Goal: Task Accomplishment & Management: Use online tool/utility

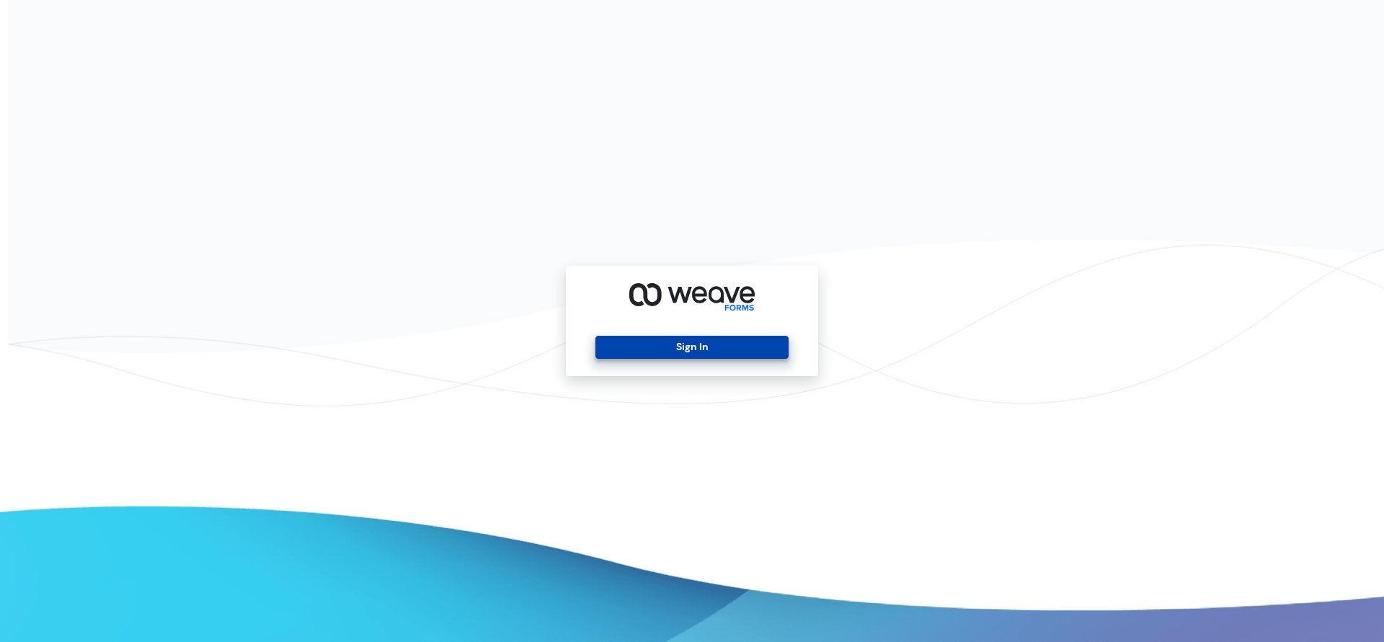
click at [675, 340] on button "Sign In" at bounding box center [691, 347] width 192 height 23
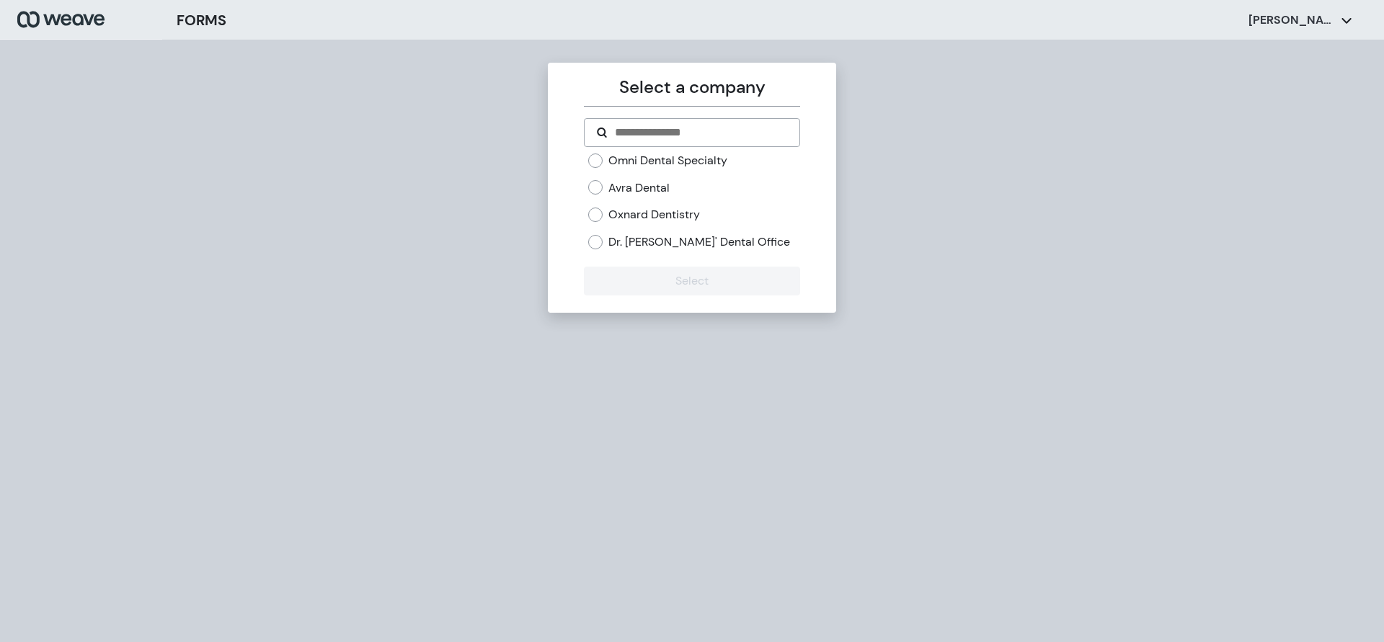
click at [673, 221] on label "Oxnard Dentistry" at bounding box center [654, 215] width 92 height 16
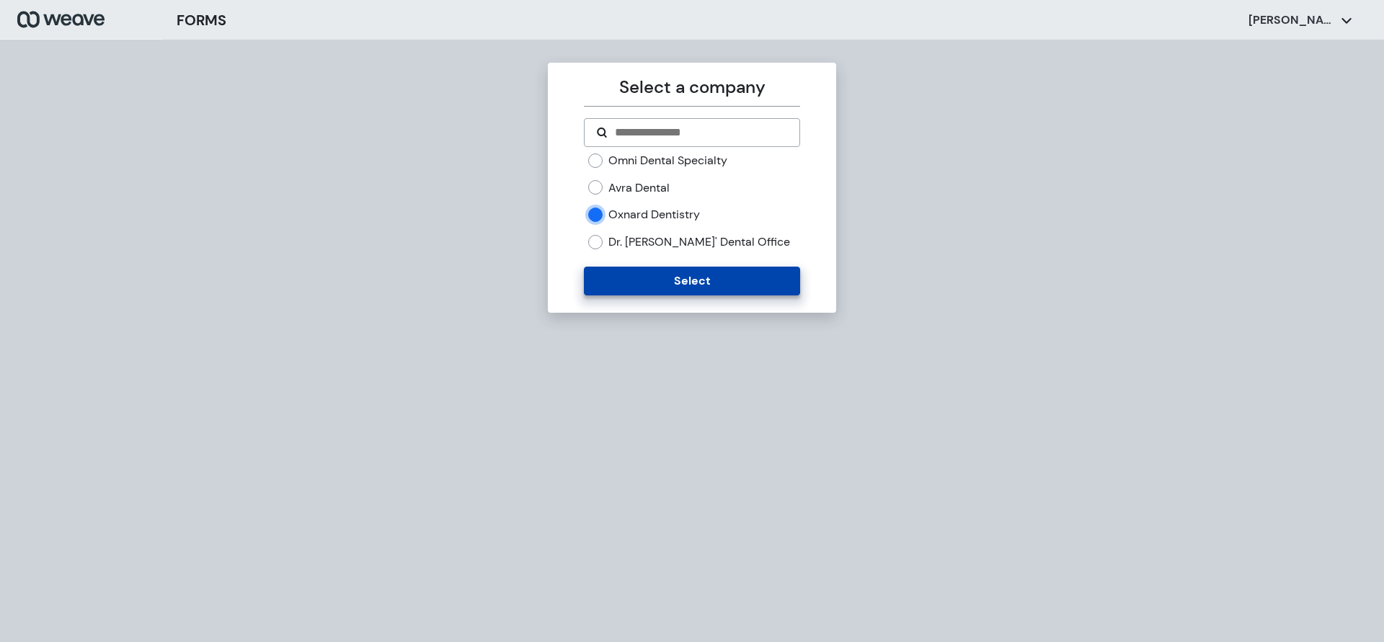
click at [650, 283] on button "Select" at bounding box center [692, 281] width 216 height 29
